Goal: Information Seeking & Learning: Learn about a topic

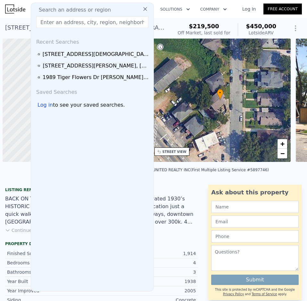
scroll to position [0, 3]
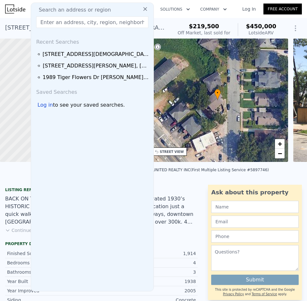
click at [70, 22] on input "text" at bounding box center [92, 22] width 112 height 12
type input "1.5"
checkbox input "false"
checkbox input "true"
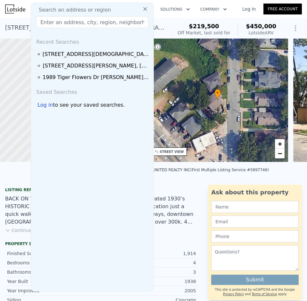
type input "$ 475,000"
type input "$ 211,685"
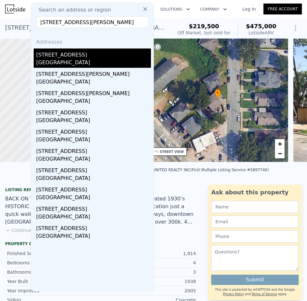
type input "[STREET_ADDRESS][PERSON_NAME]"
click at [50, 61] on div "[GEOGRAPHIC_DATA]" at bounding box center [93, 63] width 115 height 9
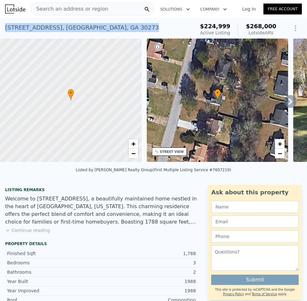
drag, startPoint x: 6, startPoint y: 29, endPoint x: 128, endPoint y: 24, distance: 122.7
click at [128, 24] on div "[STREET_ADDRESS] Active at $224,999 (~ARV $268k )" at bounding box center [98, 30] width 187 height 18
copy div "[STREET_ADDRESS]"
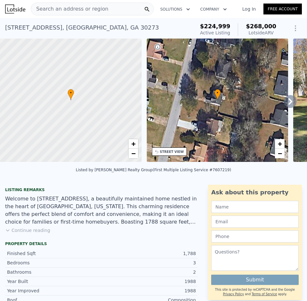
click at [55, 9] on span "Search an address or region" at bounding box center [69, 9] width 77 height 8
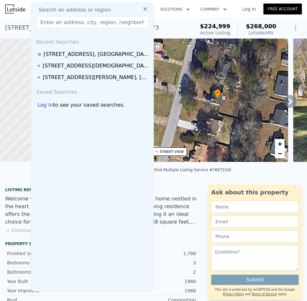
click at [51, 24] on input "text" at bounding box center [92, 22] width 112 height 12
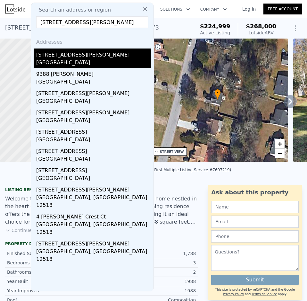
type input "[STREET_ADDRESS][PERSON_NAME]"
click at [36, 61] on div "[STREET_ADDRESS][PERSON_NAME]" at bounding box center [92, 57] width 117 height 19
